Goal: Check status: Check status

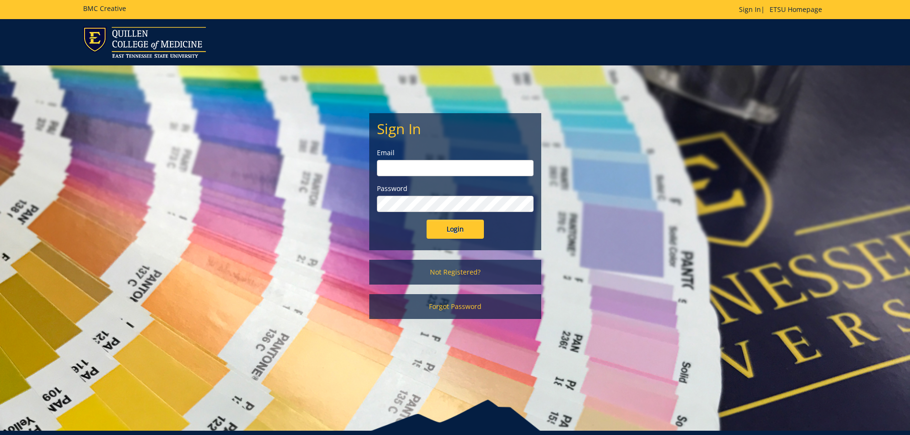
type input "[EMAIL_ADDRESS][DOMAIN_NAME]"
click at [460, 235] on input "Login" at bounding box center [455, 229] width 57 height 19
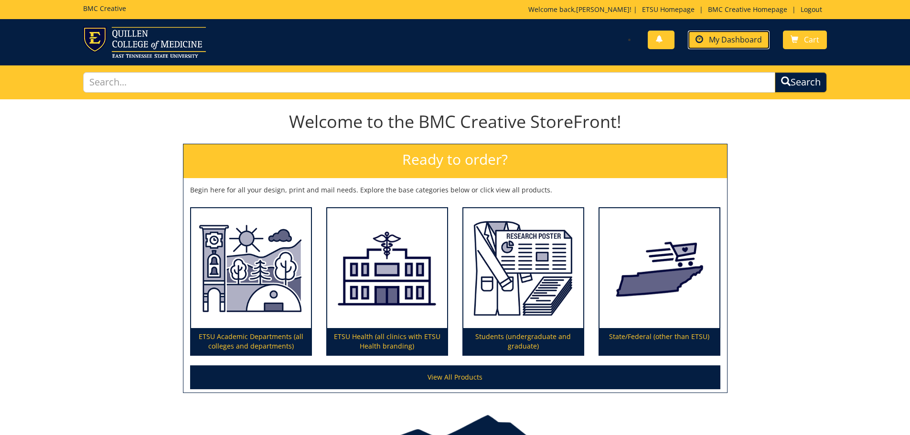
click at [727, 38] on span "My Dashboard" at bounding box center [735, 39] width 53 height 11
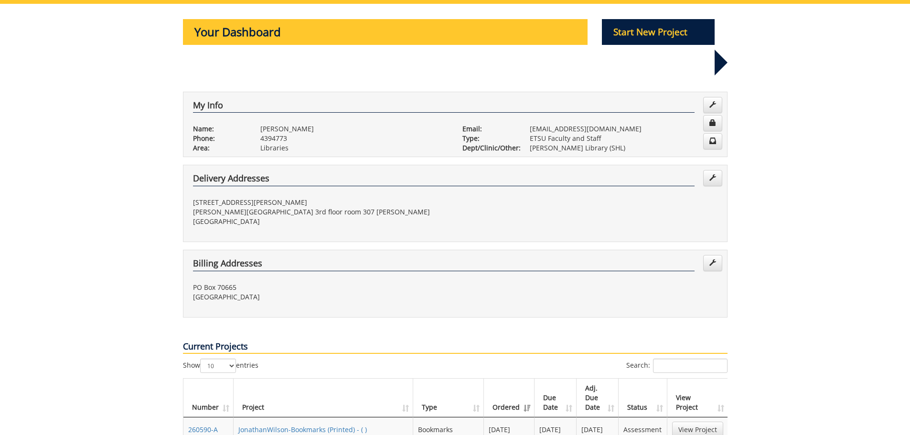
scroll to position [143, 0]
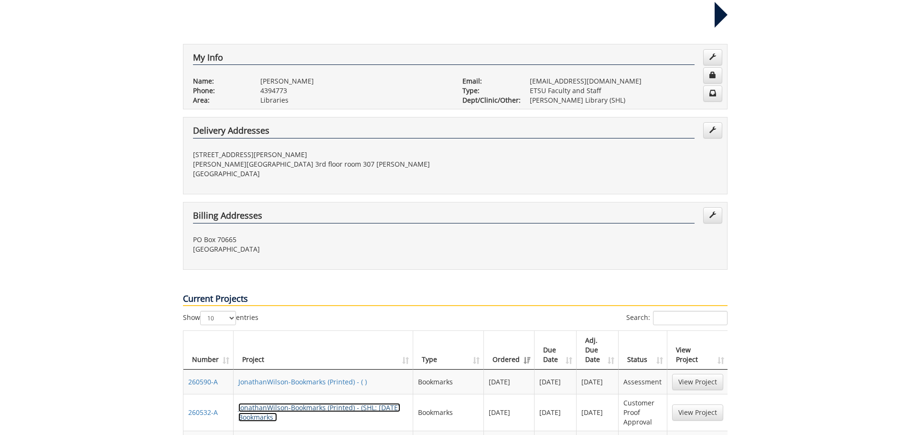
click at [301, 403] on link "JonathanWilson-Bookmarks (Printed) - (SHL: Halloween Bookmarks )" at bounding box center [319, 412] width 162 height 19
